Goal: Transaction & Acquisition: Book appointment/travel/reservation

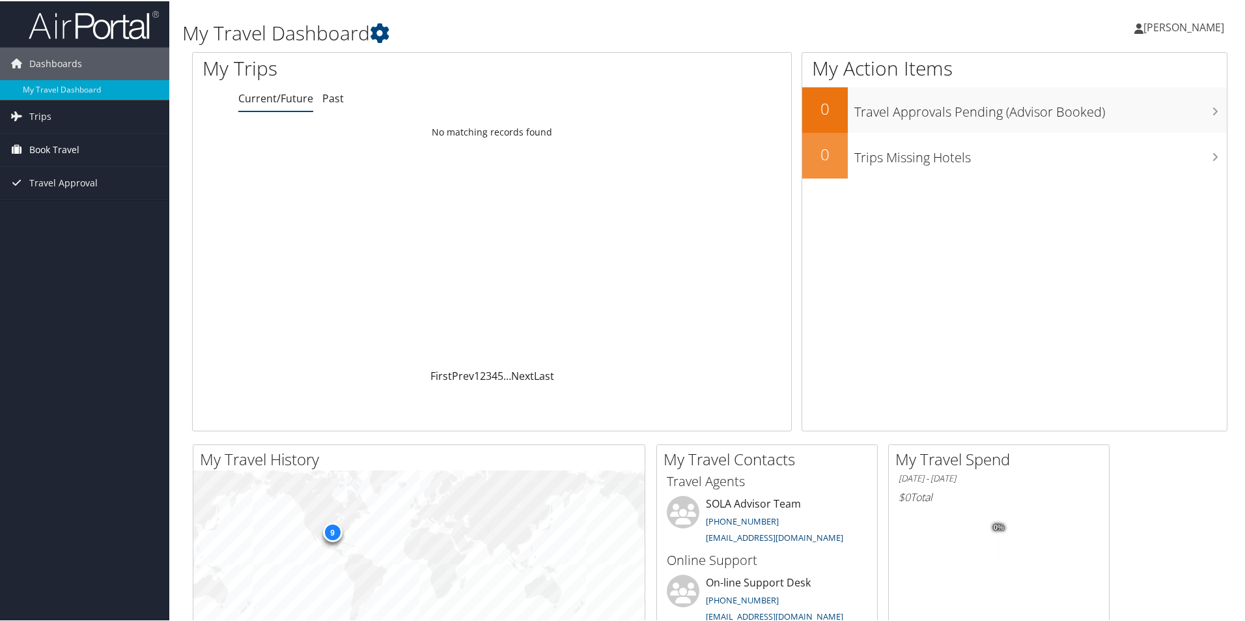
click at [87, 140] on link "Book Travel" at bounding box center [84, 148] width 169 height 33
click at [89, 192] on link "Book/Manage Online Trips" at bounding box center [84, 194] width 169 height 20
